Goal: Task Accomplishment & Management: Manage account settings

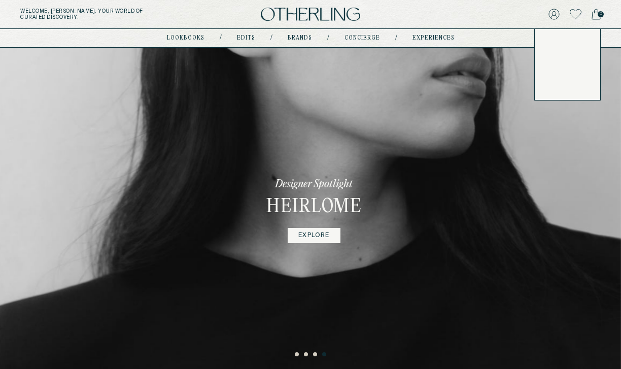
click at [555, 12] on icon at bounding box center [554, 14] width 10 height 10
click at [555, 21] on button at bounding box center [553, 14] width 11 height 14
click at [558, 86] on button "LOG OUT" at bounding box center [560, 86] width 30 height 8
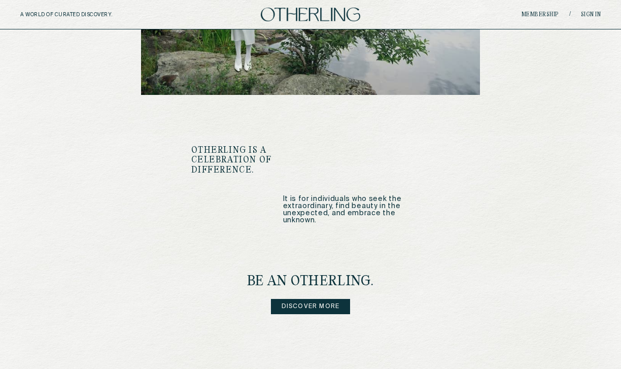
scroll to position [1193, 0]
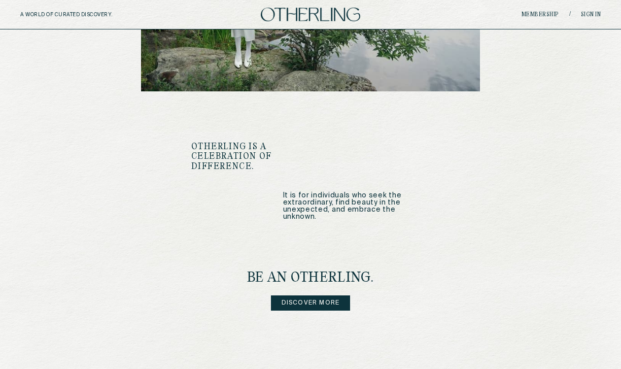
click at [323, 295] on link "Discover more" at bounding box center [311, 302] width 80 height 15
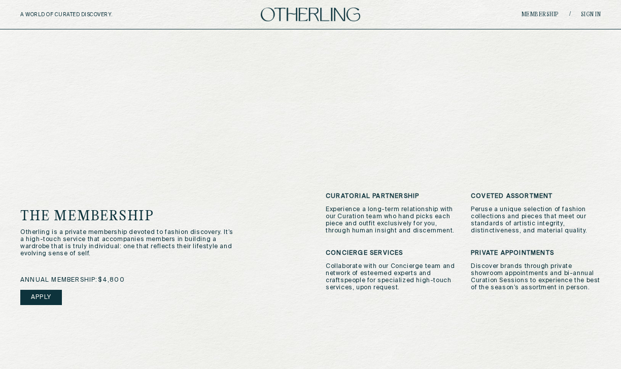
scroll to position [153, 0]
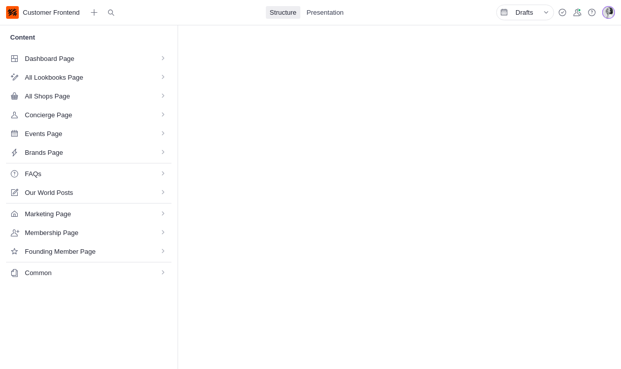
click at [79, 216] on span "Marketing Page" at bounding box center [86, 214] width 122 height 10
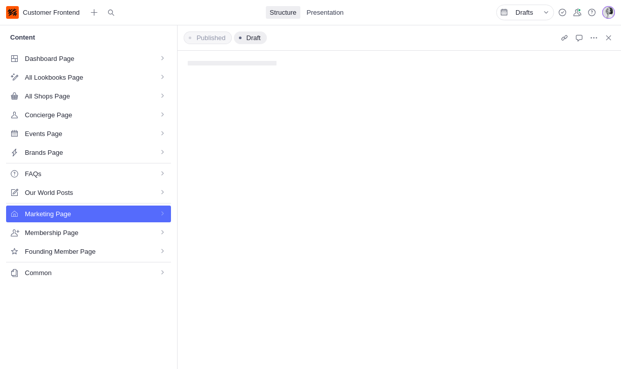
select select "*"
